Goal: Task Accomplishment & Management: Use online tool/utility

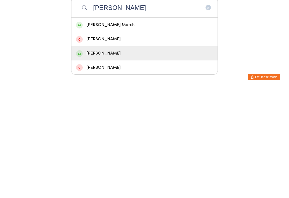
type input "[PERSON_NAME]"
click at [91, 158] on div "[PERSON_NAME]" at bounding box center [144, 161] width 137 height 7
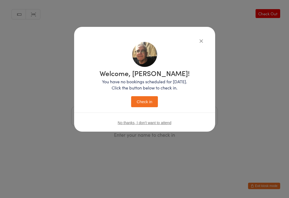
click at [139, 105] on button "Check in" at bounding box center [144, 101] width 27 height 11
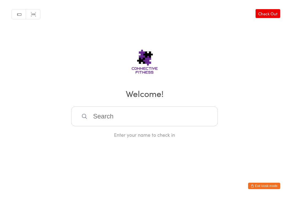
click at [101, 116] on input "search" at bounding box center [144, 116] width 147 height 20
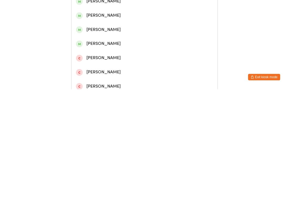
type input "Clay"
click at [142, 43] on div "[PERSON_NAME]" at bounding box center [144, 38] width 137 height 7
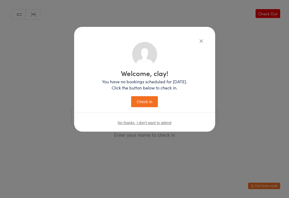
click at [148, 102] on button "Check in" at bounding box center [144, 101] width 27 height 11
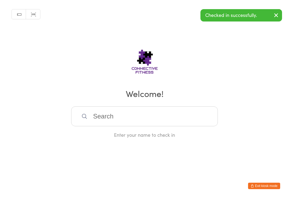
click at [152, 123] on input "search" at bounding box center [144, 116] width 147 height 20
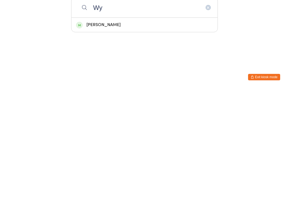
type input "Wy"
click at [111, 130] on div "[PERSON_NAME]" at bounding box center [144, 133] width 137 height 7
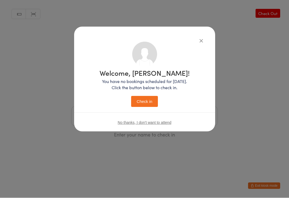
click at [149, 98] on button "Check in" at bounding box center [144, 101] width 27 height 11
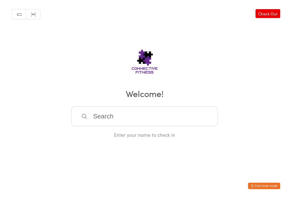
click at [272, 16] on link "Check Out" at bounding box center [268, 13] width 25 height 9
click at [159, 118] on input "search" at bounding box center [144, 116] width 147 height 20
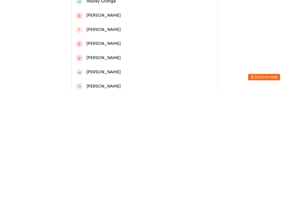
type input "[PERSON_NAME]"
click at [155, 28] on div "[PERSON_NAME]" at bounding box center [144, 24] width 137 height 7
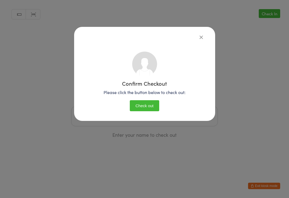
click at [144, 103] on button "Check out" at bounding box center [144, 105] width 29 height 11
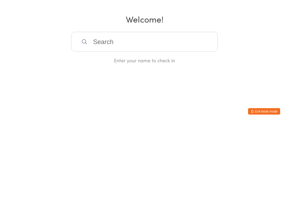
click at [248, 30] on div "Manual search Scanner input Check Out Welcome! Enter your name to check in" at bounding box center [144, 69] width 289 height 138
